Goal: Transaction & Acquisition: Subscribe to service/newsletter

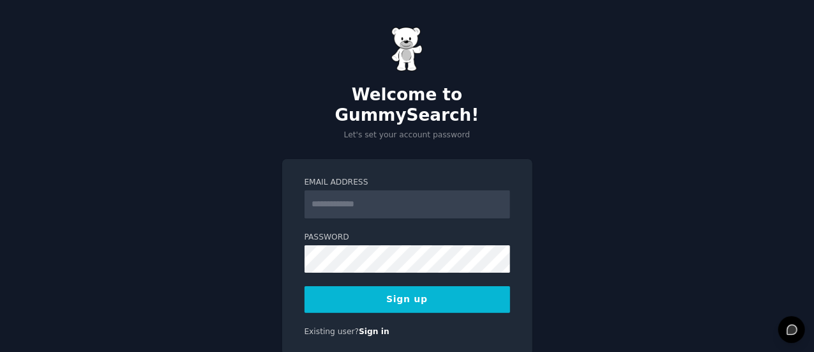
click at [354, 190] on input "Email Address" at bounding box center [406, 204] width 205 height 28
click at [315, 159] on div "Email Address Password Sign up Existing user? Sign in" at bounding box center [407, 257] width 250 height 197
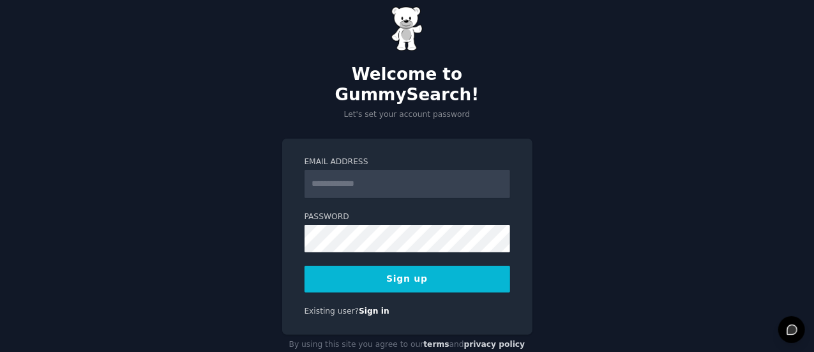
scroll to position [29, 0]
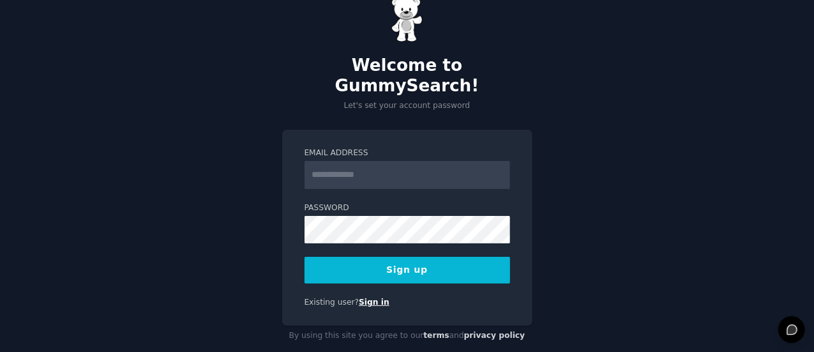
click at [366, 297] on link "Sign in" at bounding box center [374, 301] width 31 height 9
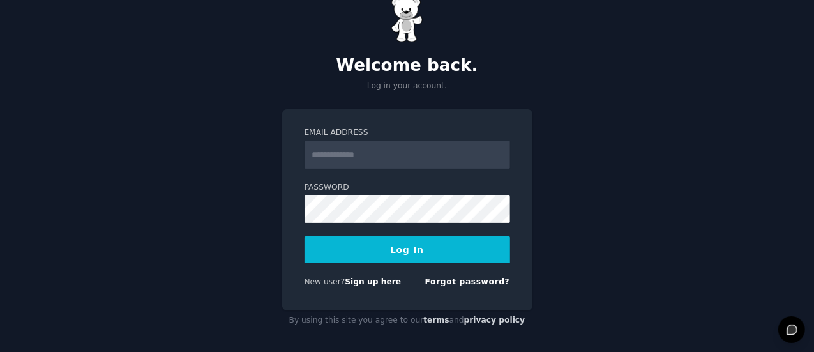
click at [366, 281] on link "Sign up here" at bounding box center [373, 281] width 56 height 9
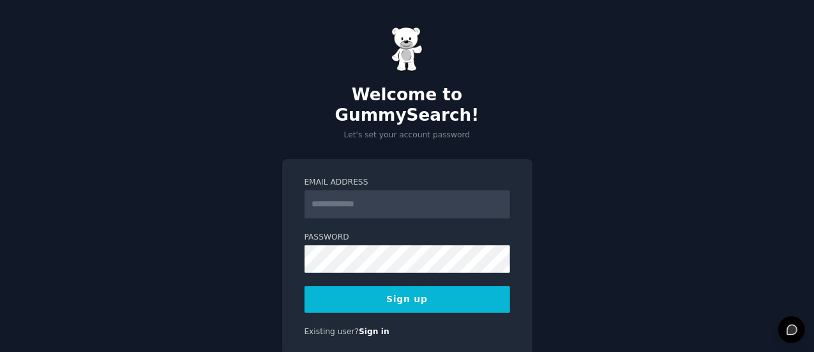
click at [355, 190] on input "Email Address" at bounding box center [406, 204] width 205 height 28
type input "**********"
click at [424, 286] on button "Sign up" at bounding box center [406, 299] width 205 height 27
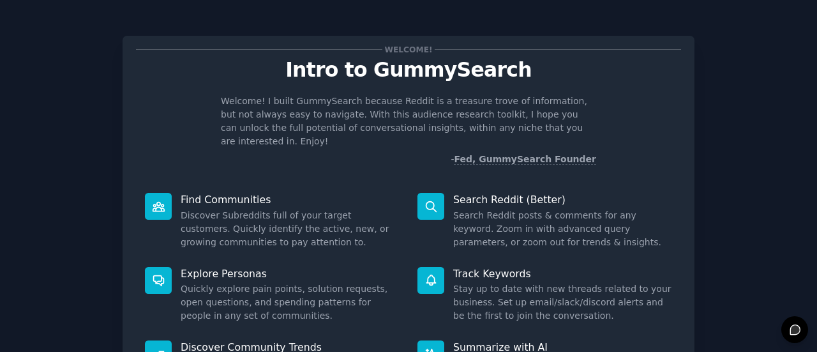
click at [595, 73] on p "Intro to GummySearch" at bounding box center [408, 70] width 545 height 22
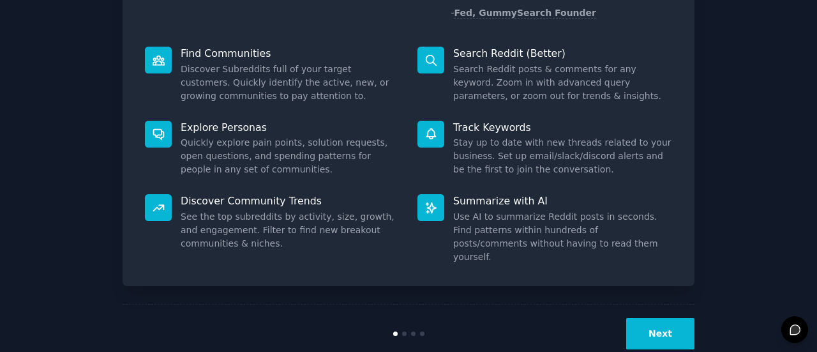
scroll to position [147, 0]
click at [664, 317] on button "Next" at bounding box center [660, 332] width 68 height 31
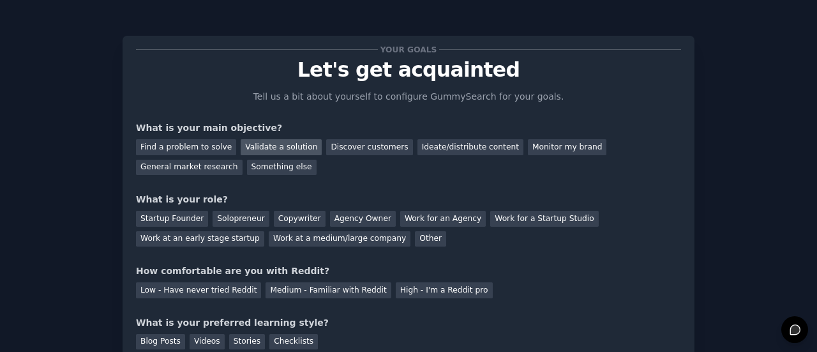
click at [287, 145] on div "Validate a solution" at bounding box center [281, 147] width 81 height 16
click at [340, 145] on div "Discover customers" at bounding box center [369, 147] width 86 height 16
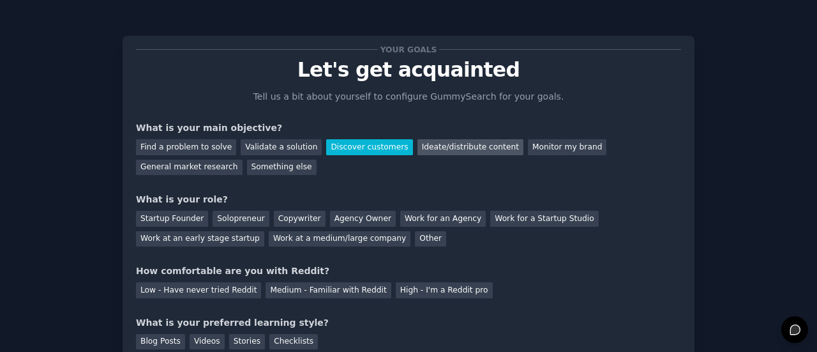
click at [430, 151] on div "Ideate/distribute content" at bounding box center [470, 147] width 106 height 16
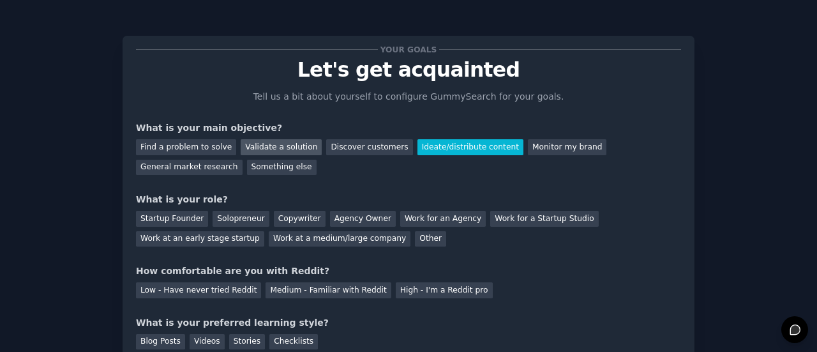
click at [241, 148] on div "Validate a solution" at bounding box center [281, 147] width 81 height 16
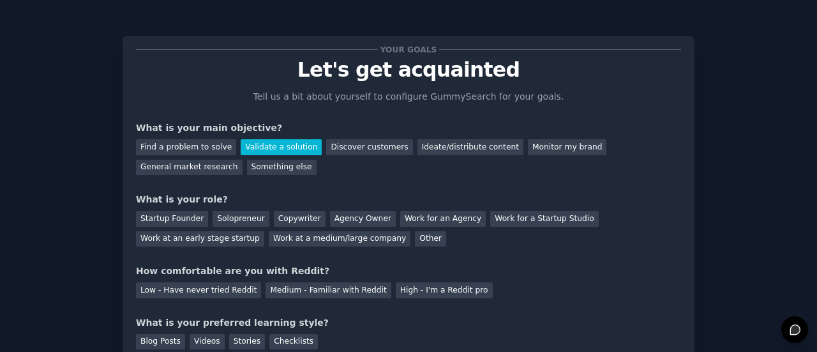
click at [241, 149] on div "Validate a solution" at bounding box center [281, 147] width 81 height 16
click at [312, 190] on div "Your goals Let's get acquainted Tell us a bit about yourself to configure Gummy…" at bounding box center [408, 199] width 545 height 300
click at [203, 151] on div "Find a problem to solve" at bounding box center [186, 147] width 100 height 16
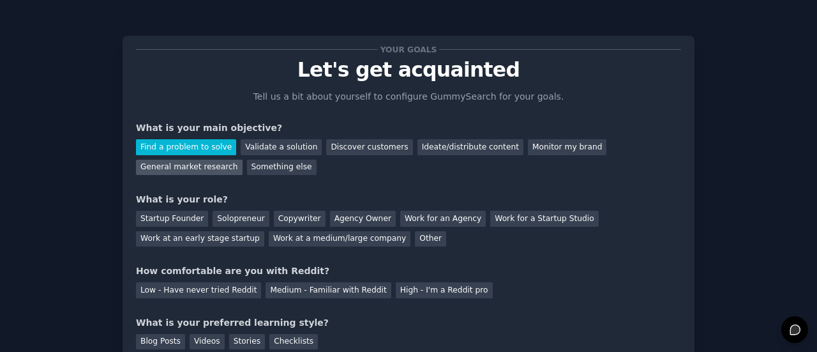
click at [243, 160] on div "General market research" at bounding box center [189, 168] width 107 height 16
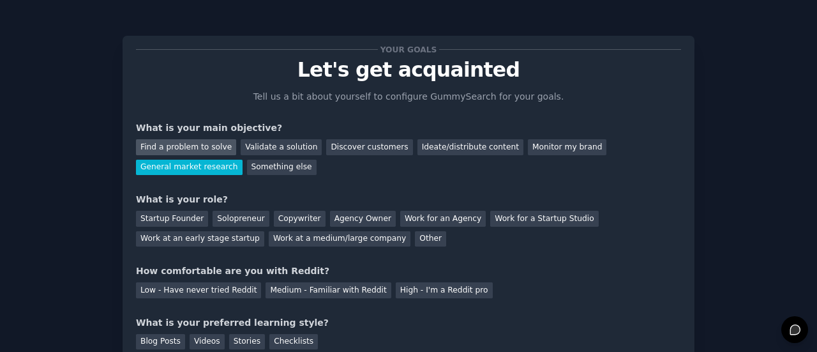
click at [204, 139] on div "Find a problem to solve" at bounding box center [186, 147] width 100 height 16
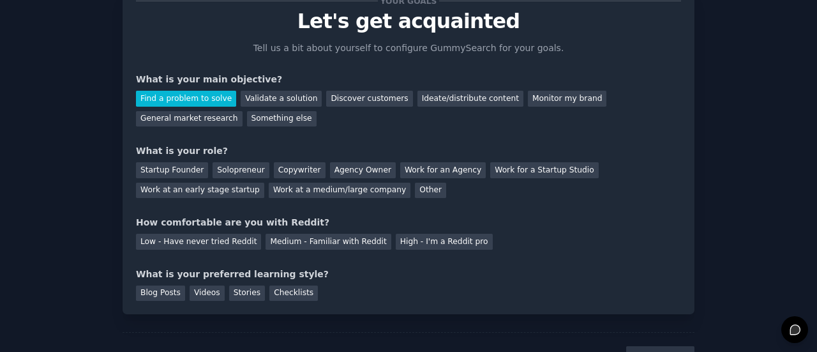
scroll to position [105, 0]
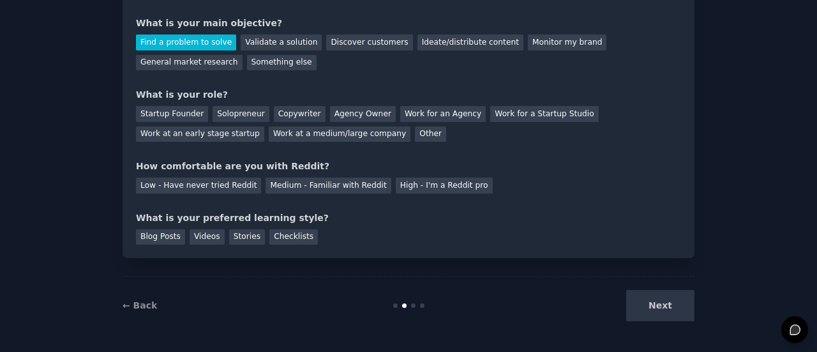
click at [666, 301] on div "Next" at bounding box center [599, 305] width 191 height 31
click at [183, 115] on div "Startup Founder" at bounding box center [172, 114] width 72 height 16
click at [201, 186] on div "Low - Have never tried Reddit" at bounding box center [198, 185] width 125 height 16
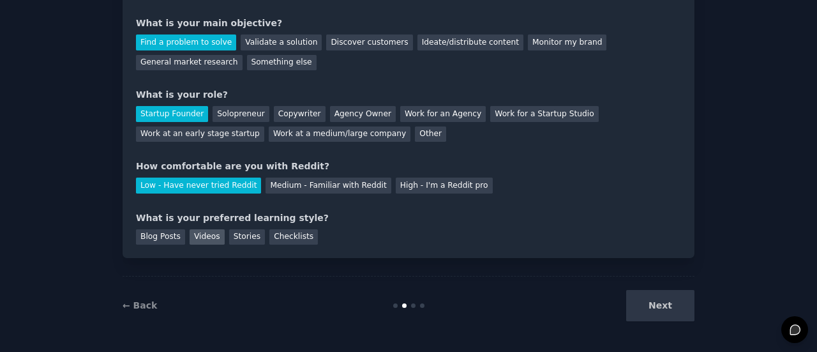
click at [204, 239] on div "Videos" at bounding box center [207, 237] width 35 height 16
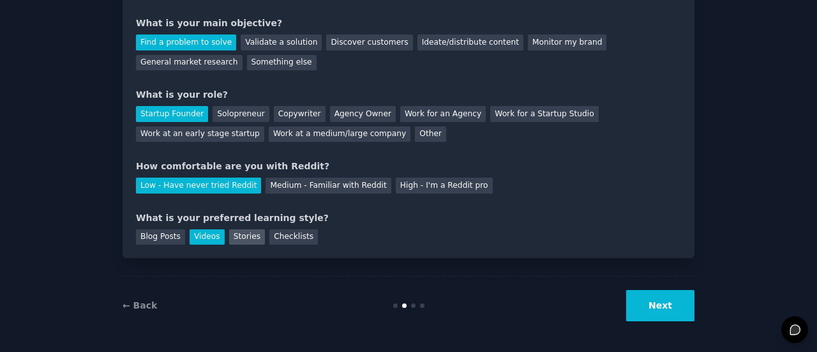
click at [237, 235] on div "Stories" at bounding box center [247, 237] width 36 height 16
click at [278, 229] on div "Checklists" at bounding box center [293, 237] width 49 height 16
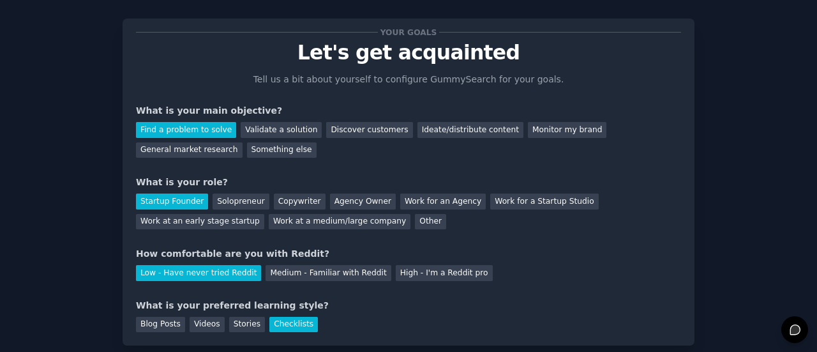
scroll to position [0, 0]
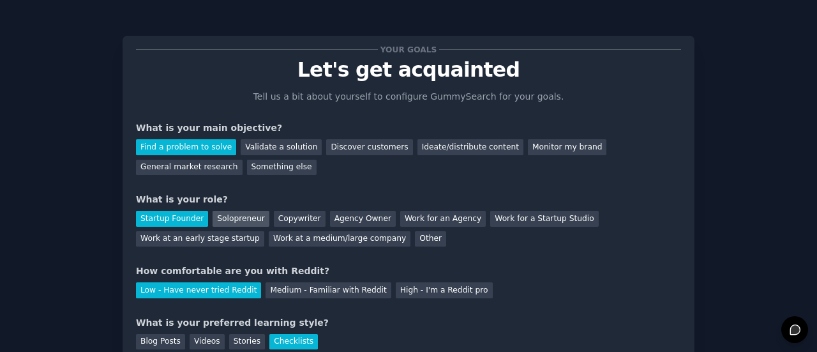
click at [248, 217] on div "Solopreneur" at bounding box center [241, 219] width 56 height 16
click at [172, 217] on div "Startup Founder" at bounding box center [172, 219] width 72 height 16
click at [264, 231] on div "Work at an early stage startup" at bounding box center [200, 239] width 128 height 16
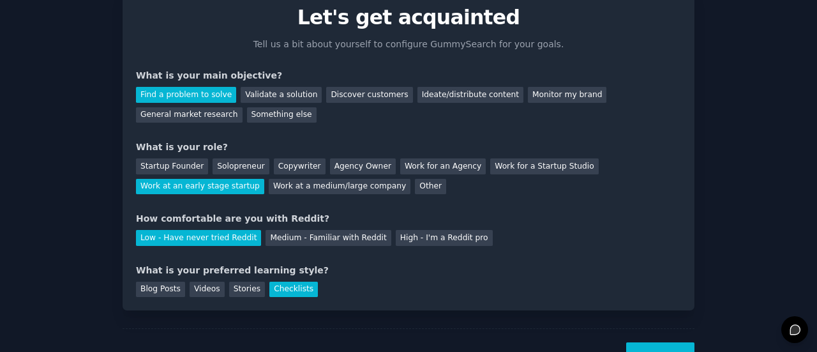
scroll to position [105, 0]
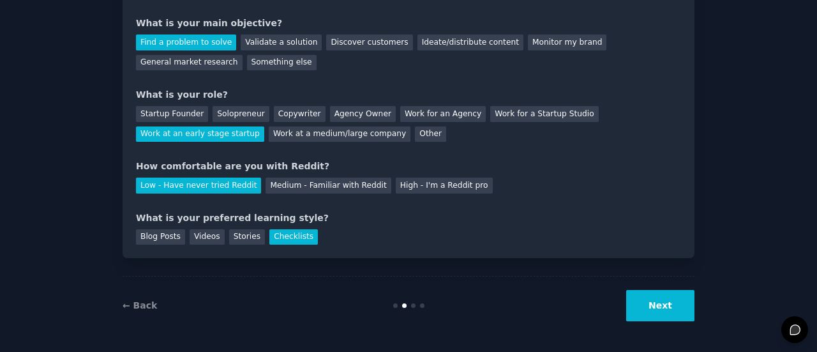
click at [656, 312] on button "Next" at bounding box center [660, 305] width 68 height 31
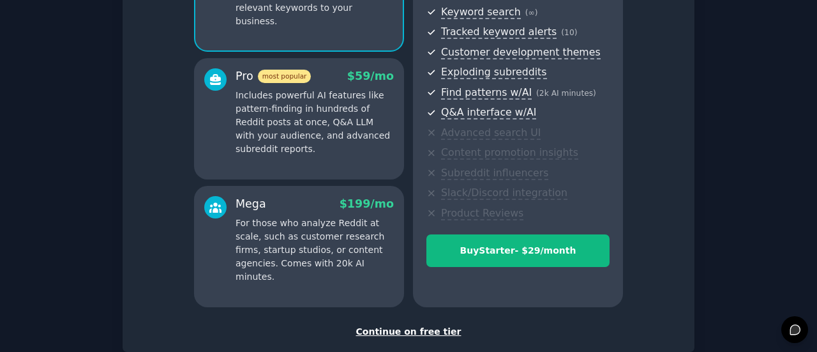
scroll to position [259, 0]
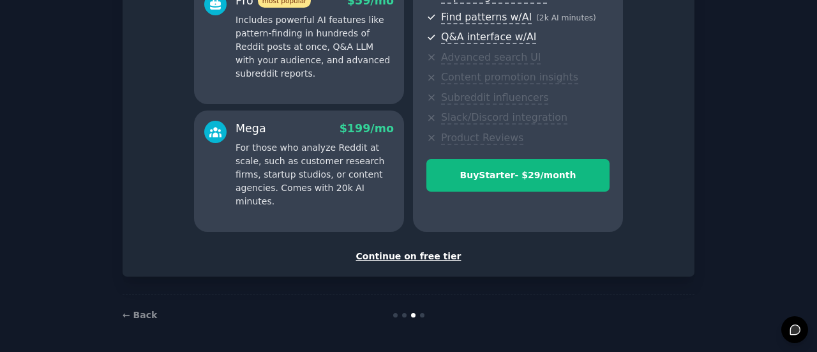
click at [427, 252] on div "Continue on free tier" at bounding box center [408, 256] width 545 height 13
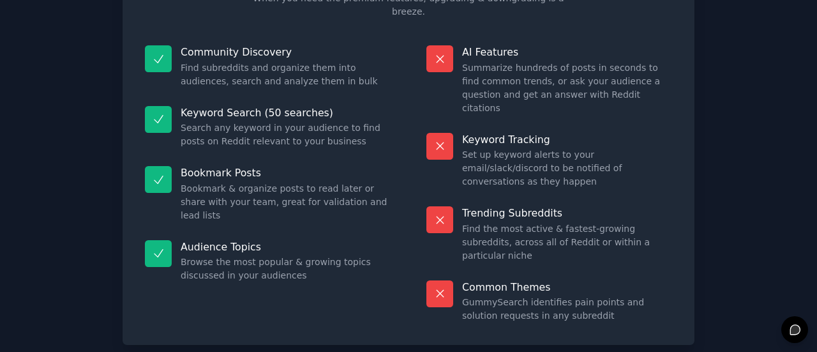
scroll to position [145, 0]
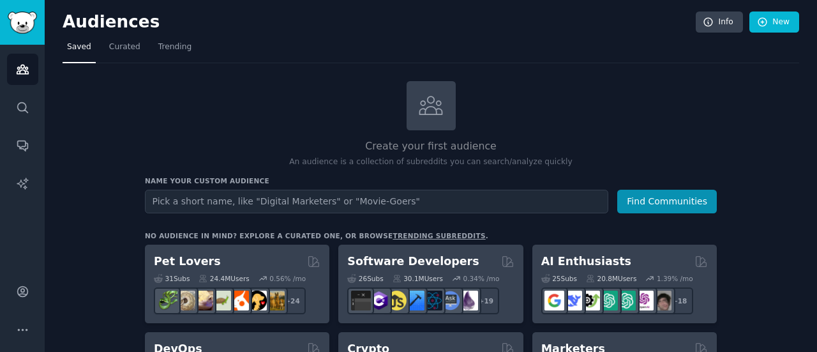
click at [223, 205] on input "text" at bounding box center [376, 202] width 463 height 24
type input "million dolllar problems"
click at [617, 190] on button "Find Communities" at bounding box center [667, 202] width 100 height 24
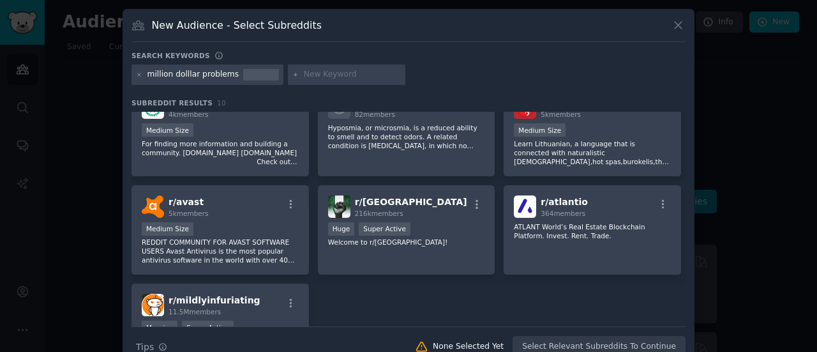
scroll to position [128, 0]
